Goal: Information Seeking & Learning: Stay updated

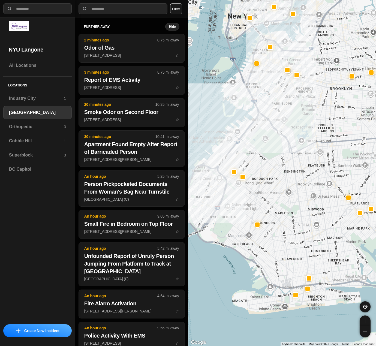
click at [175, 5] on button "Filter" at bounding box center [176, 8] width 12 height 11
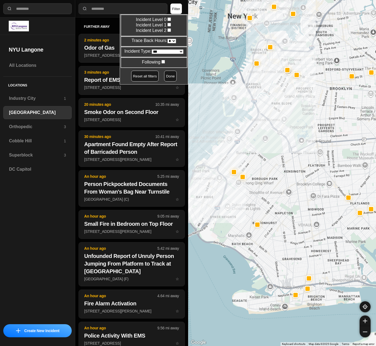
click at [172, 40] on select "* * * * **" at bounding box center [171, 41] width 9 height 5
select select "*"
click at [167, 39] on select "* * * * **" at bounding box center [171, 41] width 9 height 5
click at [164, 76] on button "Done" at bounding box center [170, 76] width 13 height 11
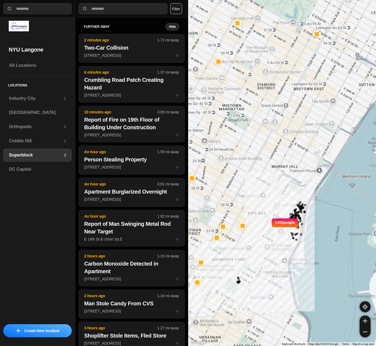
select select "*"
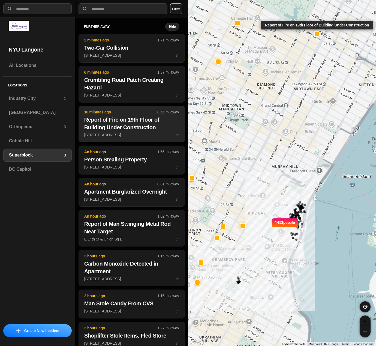
click at [144, 123] on h2 "Report of Fire on 19th Floor of Building Under Construction" at bounding box center [131, 123] width 95 height 15
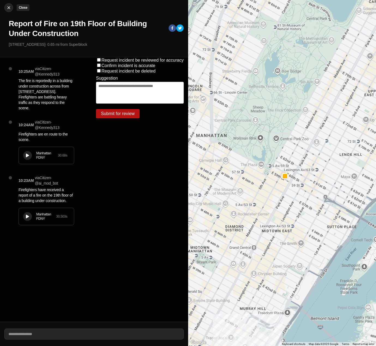
click at [7, 9] on img at bounding box center [8, 7] width 5 height 5
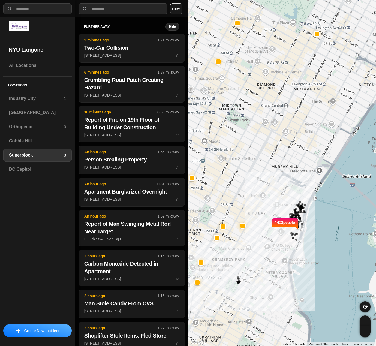
click at [174, 9] on button "Filter" at bounding box center [176, 8] width 12 height 11
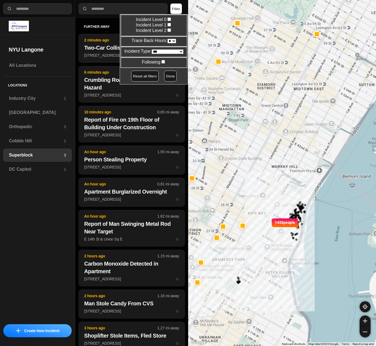
click at [171, 42] on select "* * * * **" at bounding box center [171, 41] width 9 height 5
select select "*"
click at [167, 39] on select "* * * * **" at bounding box center [171, 41] width 9 height 5
click at [167, 74] on button "Done" at bounding box center [170, 76] width 13 height 11
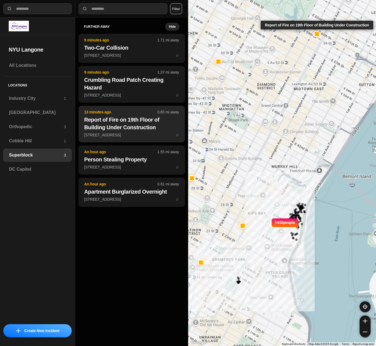
click at [111, 130] on h2 "Report of Fire on 19th Floor of Building Under Construction" at bounding box center [131, 123] width 95 height 15
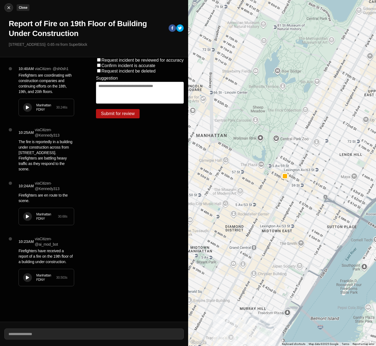
click at [10, 11] on button "Close" at bounding box center [8, 7] width 9 height 9
select select "*"
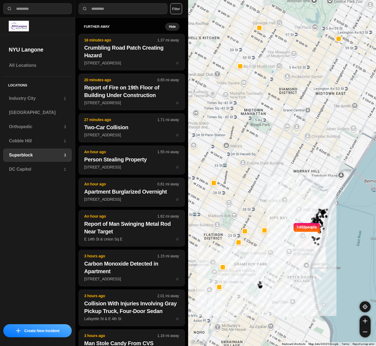
drag, startPoint x: 208, startPoint y: 138, endPoint x: 231, endPoint y: 142, distance: 23.1
click at [231, 142] on div "1453 people" at bounding box center [282, 173] width 188 height 346
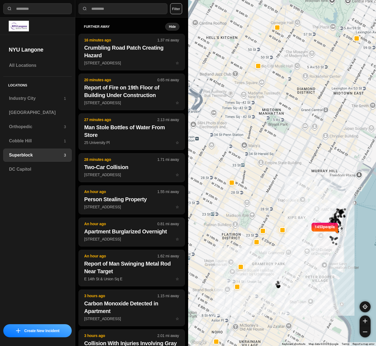
drag, startPoint x: 238, startPoint y: 259, endPoint x: 258, endPoint y: 259, distance: 20.2
click at [258, 259] on div "1453 people" at bounding box center [282, 173] width 188 height 346
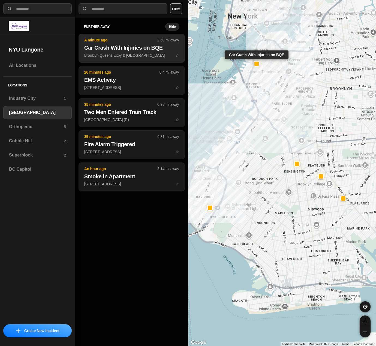
click at [125, 51] on h2 "Car Crash With Injuries on BQE" at bounding box center [131, 48] width 95 height 8
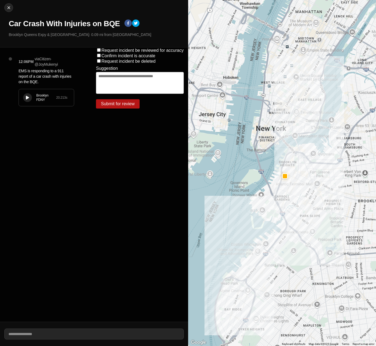
click at [237, 175] on div at bounding box center [282, 173] width 188 height 346
click at [10, 8] on img at bounding box center [8, 7] width 5 height 5
select select "*"
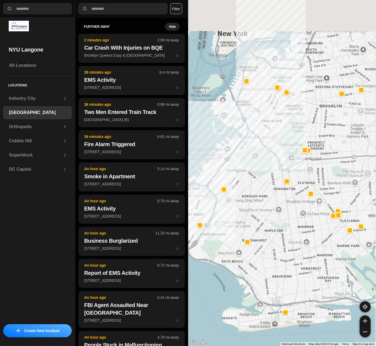
drag, startPoint x: 256, startPoint y: 143, endPoint x: 246, endPoint y: 183, distance: 40.8
click at [246, 183] on div at bounding box center [282, 173] width 188 height 346
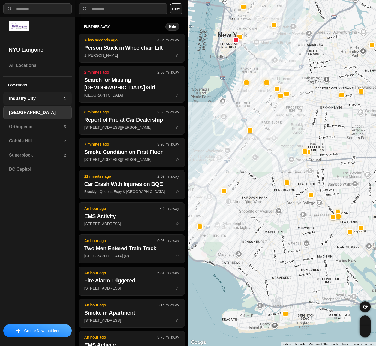
click at [15, 96] on h3 "Industry City" at bounding box center [36, 98] width 55 height 7
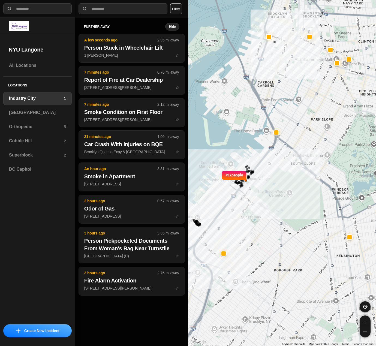
drag, startPoint x: 50, startPoint y: 254, endPoint x: 53, endPoint y: 259, distance: 5.9
click at [53, 259] on div "All Locations Locations Industry City 1 Brooklyn Orthopedic 5 Cobble Hill 2 Sup…" at bounding box center [37, 190] width 75 height 262
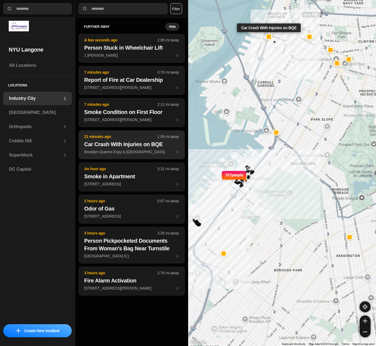
click at [122, 140] on h2 "Car Crash With Injuries on BQE" at bounding box center [131, 144] width 95 height 8
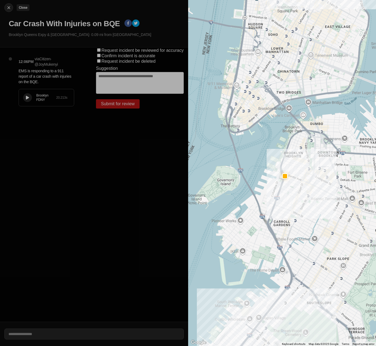
click at [8, 4] on button "Close" at bounding box center [8, 7] width 9 height 9
select select "*"
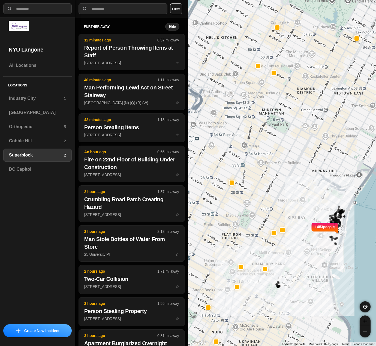
select select "*"
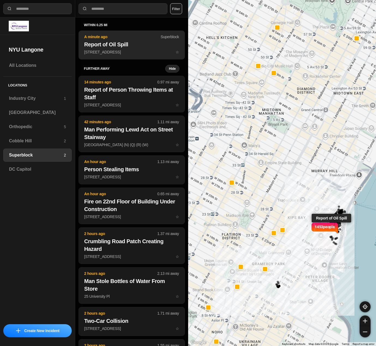
click at [92, 48] on button "A minute ago Superblock Report of Oil Spill [STREET_ADDRESS] ☆" at bounding box center [131, 45] width 106 height 29
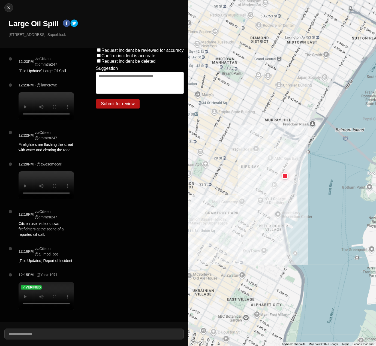
click at [112, 132] on div "Request incident be reviewed for accuracy Confirm incident is accurate Request …" at bounding box center [140, 184] width 96 height 274
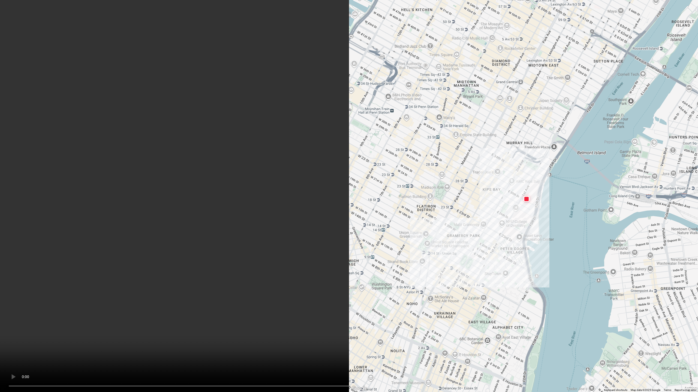
click at [277, 300] on video at bounding box center [349, 196] width 698 height 392
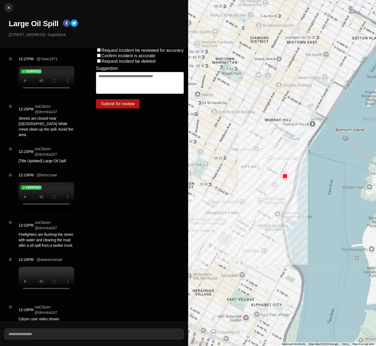
click at [31, 188] on h5 "Verified" at bounding box center [33, 187] width 15 height 4
